Goal: Use online tool/utility: Utilize a website feature to perform a specific function

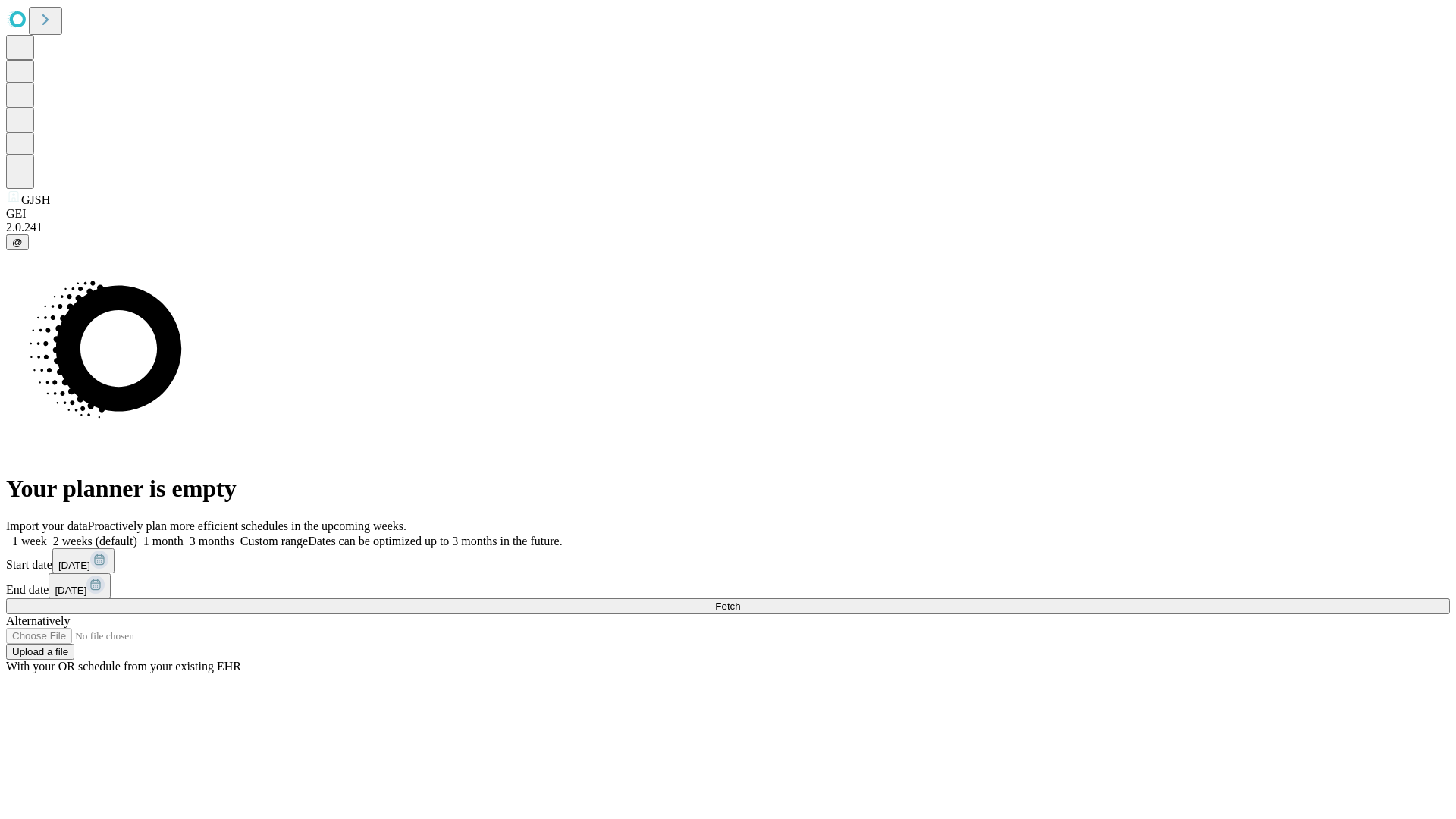
click at [740, 600] on span "Fetch" at bounding box center [728, 606] width 25 height 11
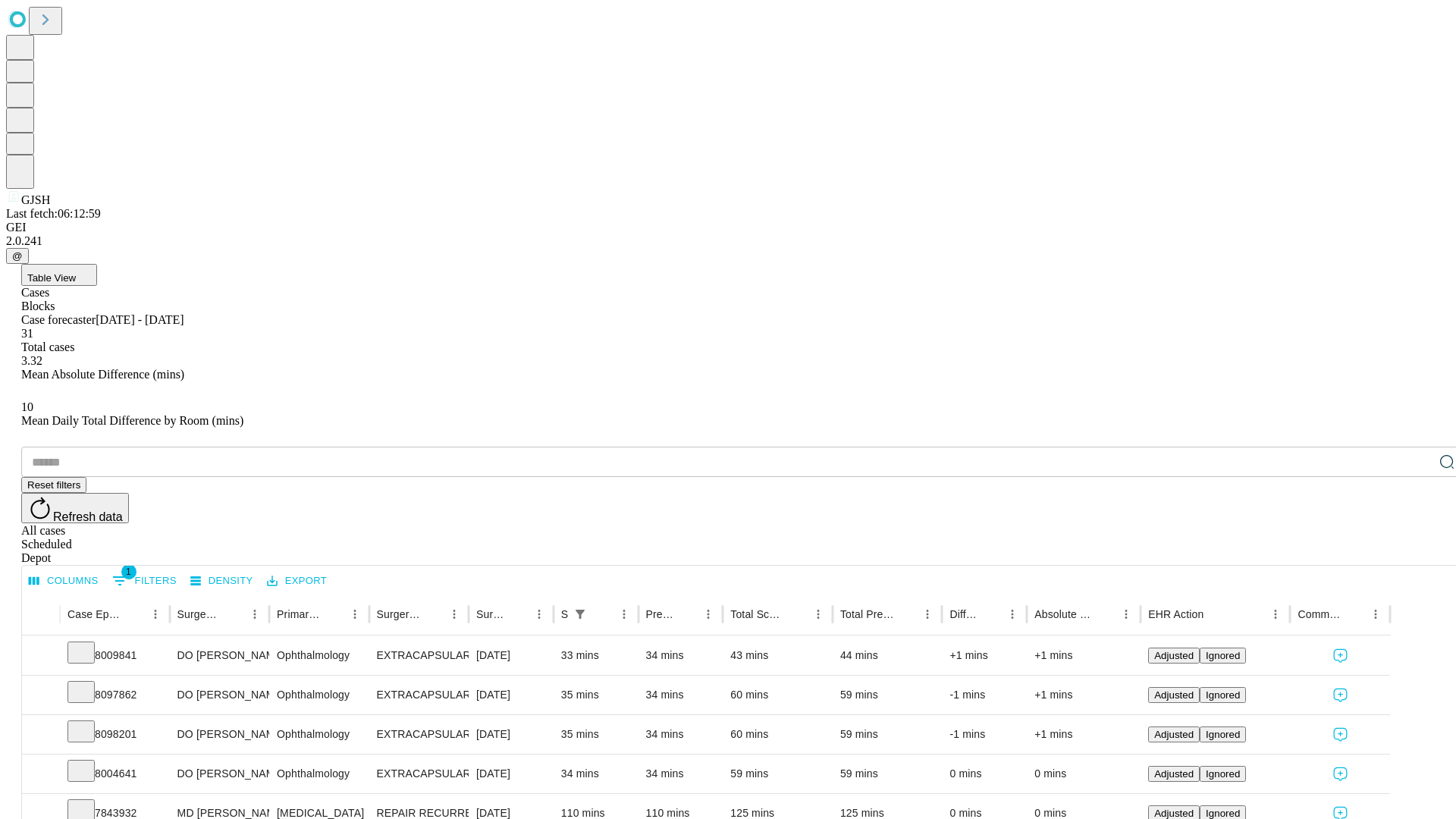
click at [76, 273] on span "Table View" at bounding box center [52, 278] width 48 height 11
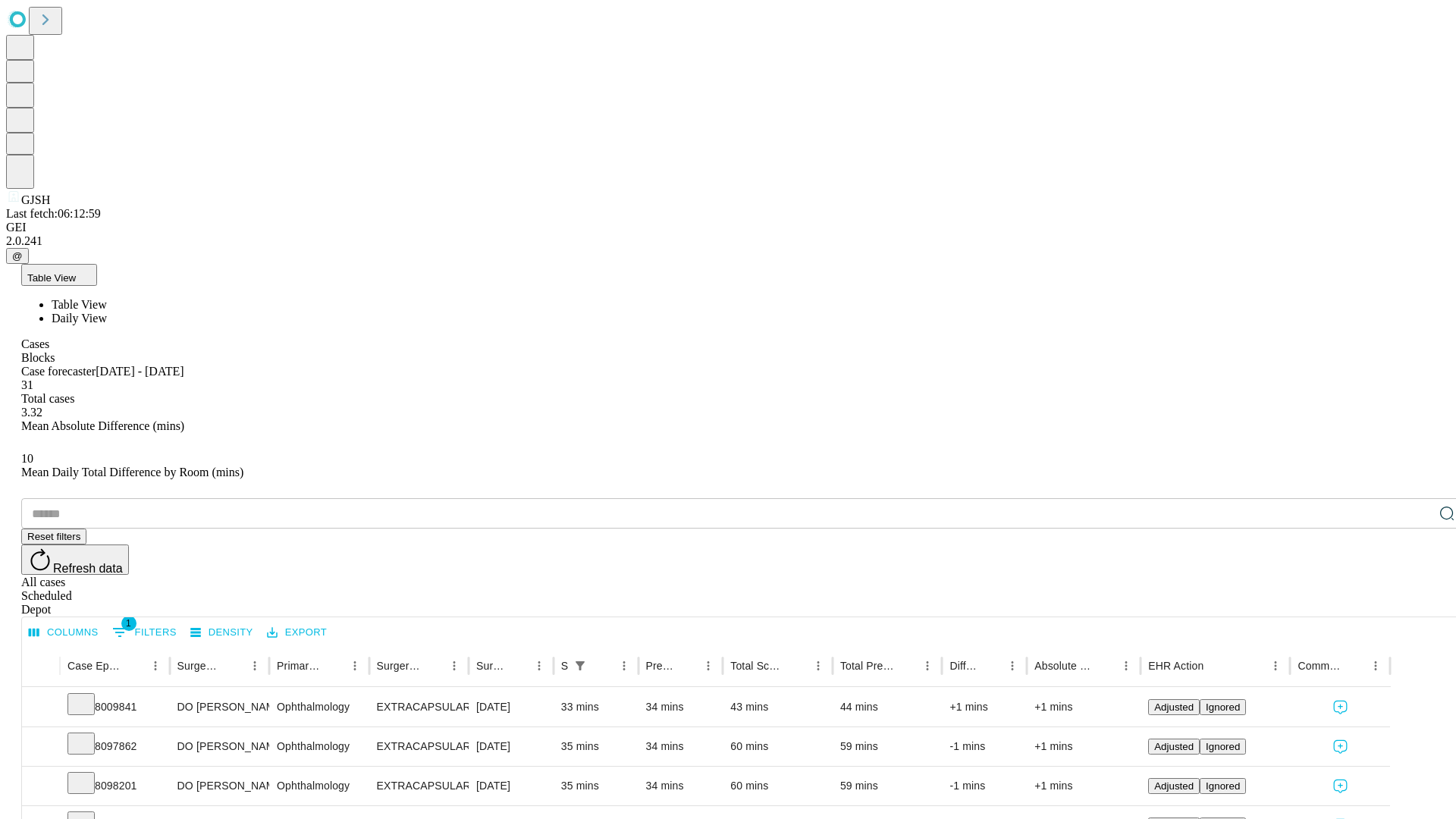
click at [107, 311] on span "Daily View" at bounding box center [79, 317] width 55 height 13
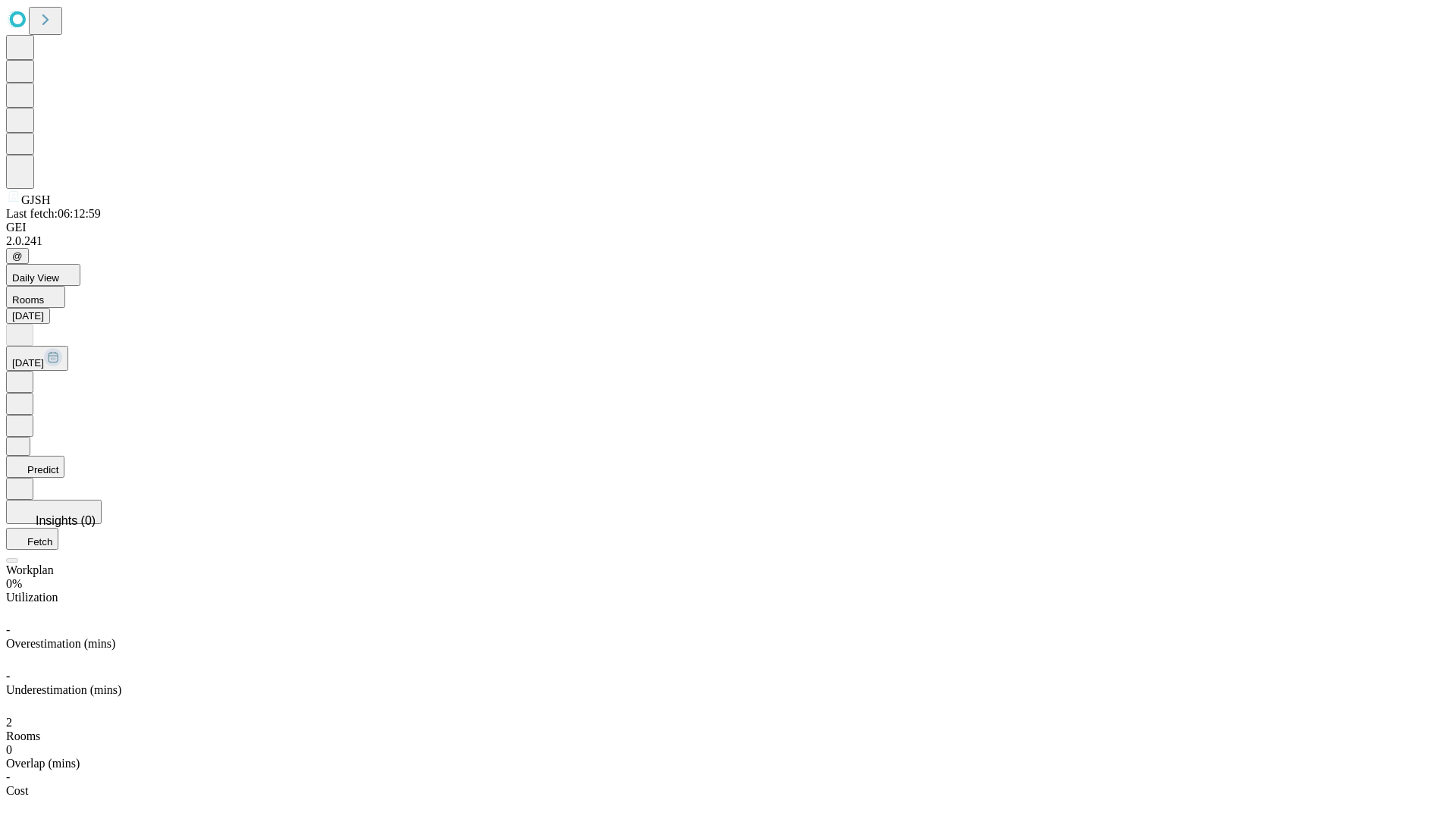
click at [65, 456] on button "Predict" at bounding box center [35, 467] width 58 height 22
